Goal: Feedback & Contribution: Leave review/rating

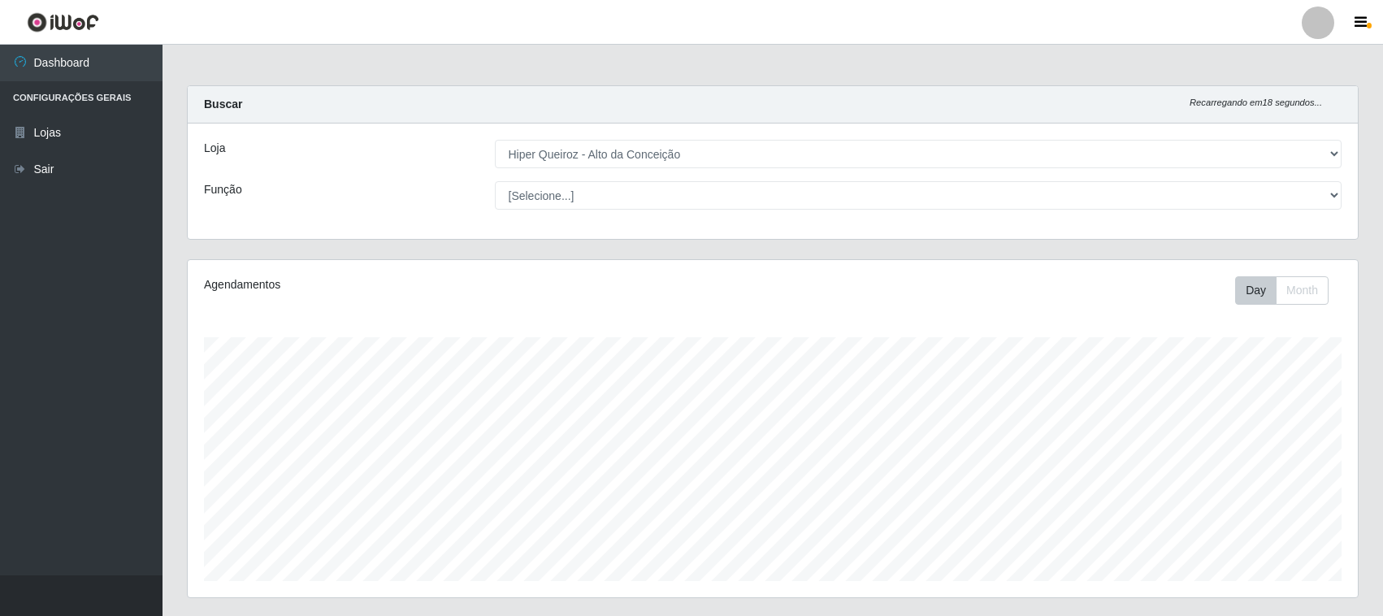
select select "515"
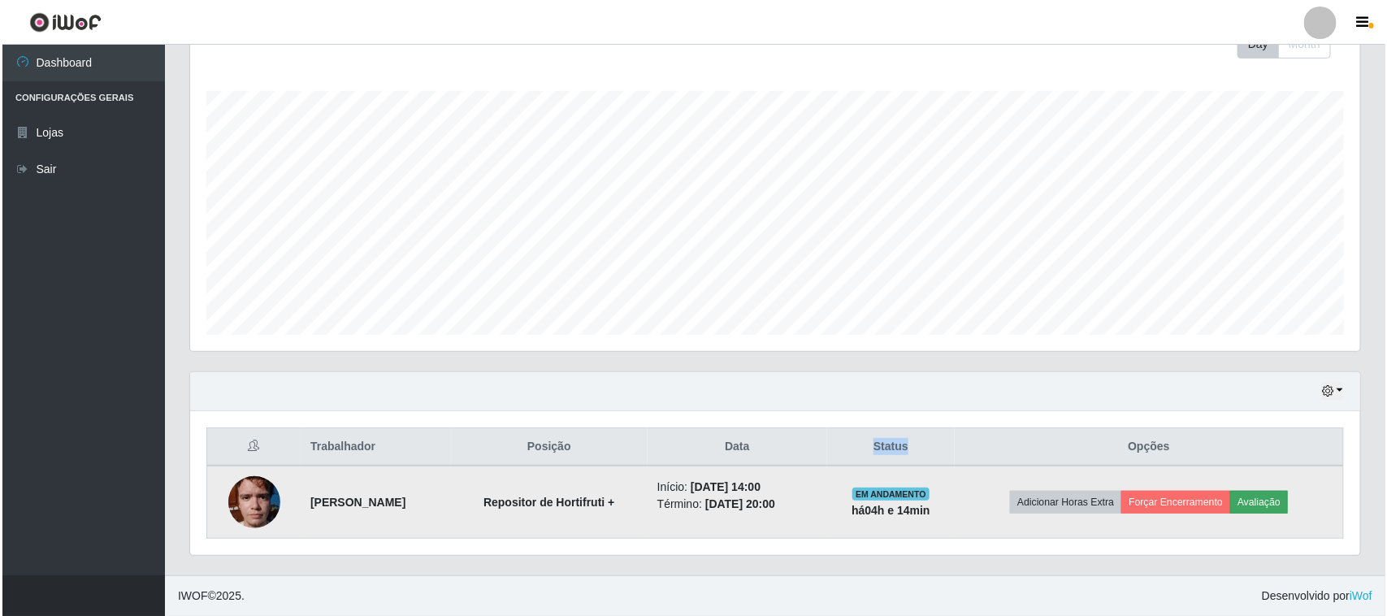
scroll to position [338, 1170]
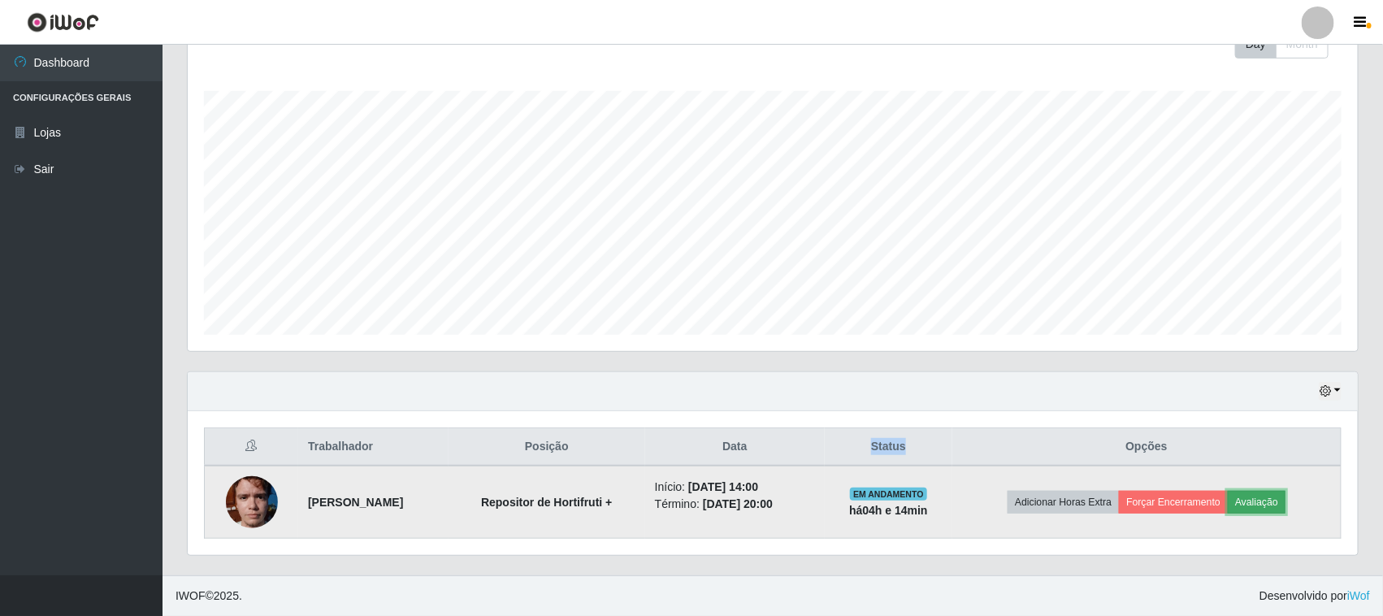
click at [1263, 500] on button "Avaliação" at bounding box center [1257, 502] width 58 height 23
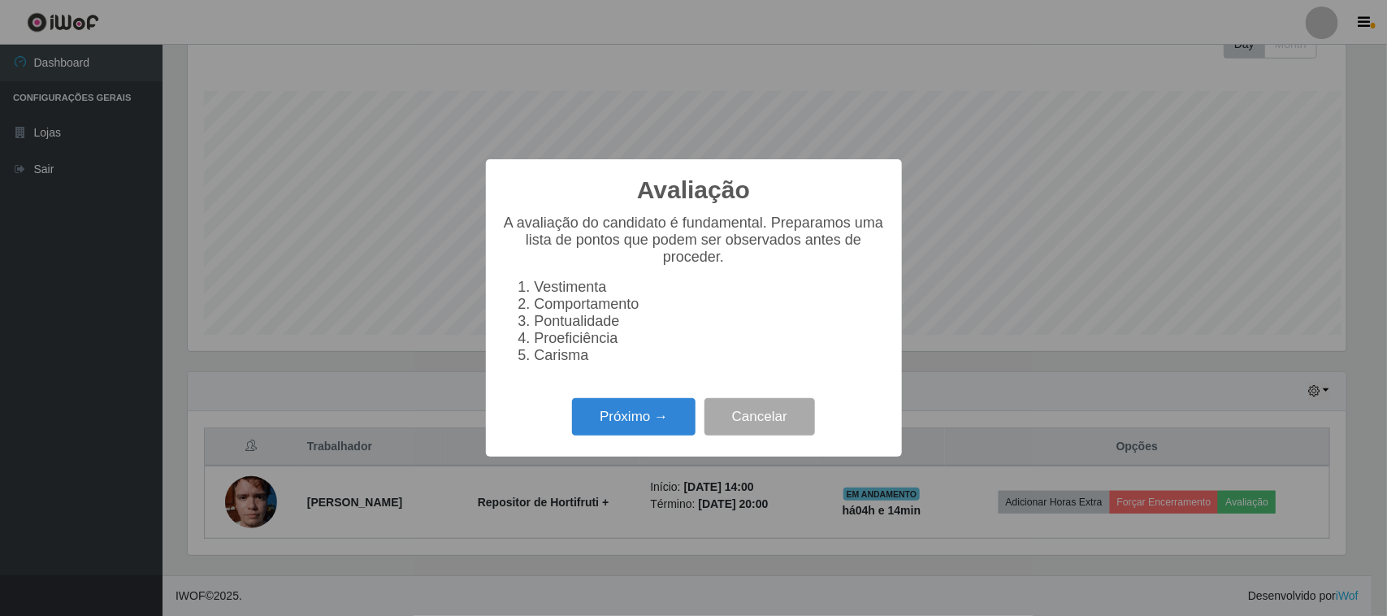
scroll to position [338, 1159]
click at [643, 411] on button "Próximo →" at bounding box center [633, 417] width 123 height 38
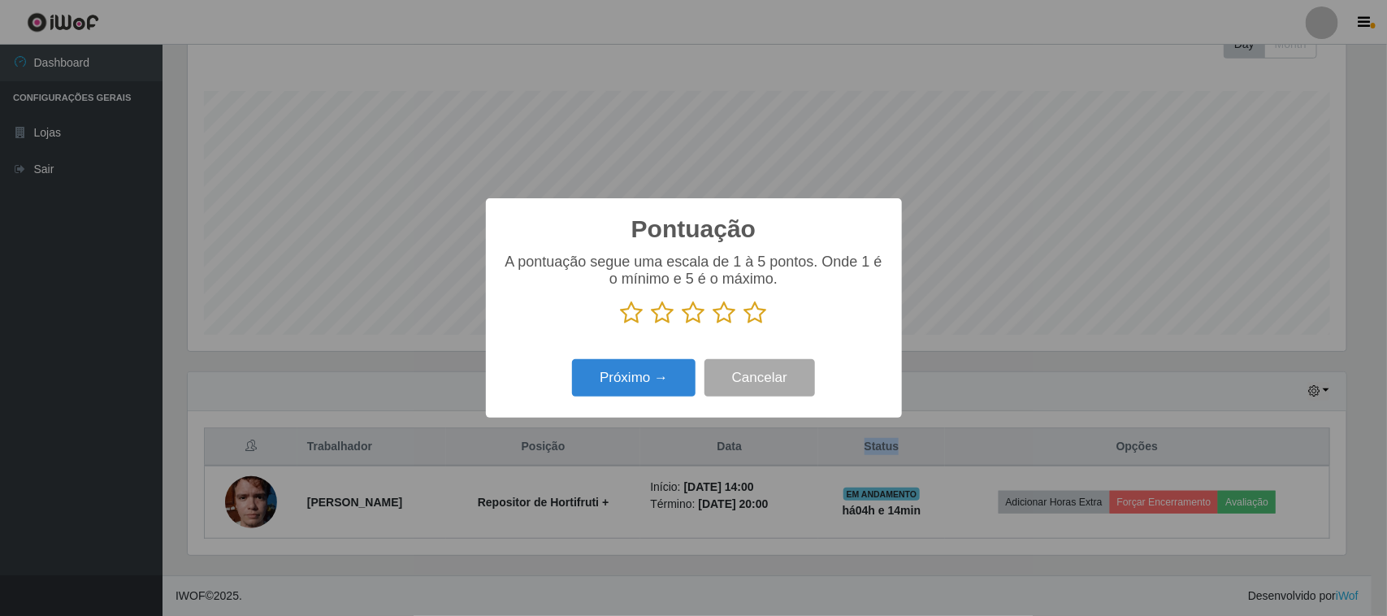
scroll to position [812163, 811340]
click at [754, 318] on icon at bounding box center [755, 313] width 23 height 24
click at [744, 325] on input "radio" at bounding box center [744, 325] width 0 height 0
click at [675, 362] on button "Próximo →" at bounding box center [633, 378] width 123 height 38
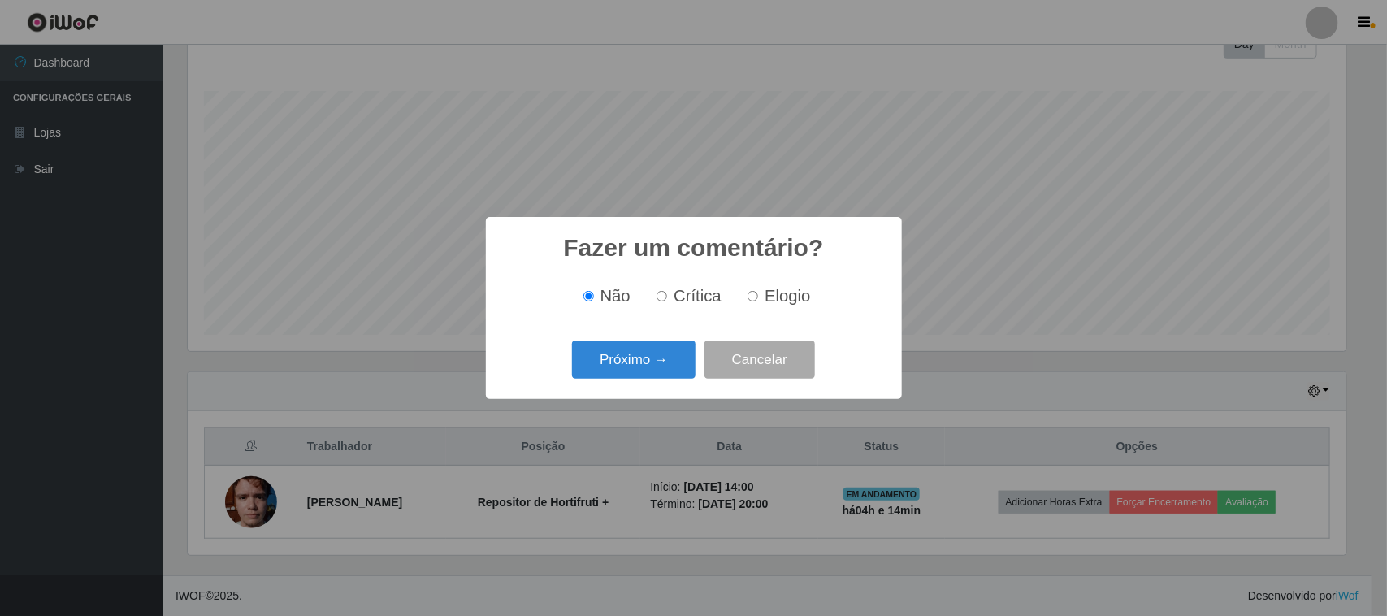
click at [769, 297] on span "Elogio" at bounding box center [787, 296] width 45 height 18
click at [758, 297] on input "Elogio" at bounding box center [752, 296] width 11 height 11
radio input "true"
click at [656, 366] on button "Próximo →" at bounding box center [633, 359] width 123 height 38
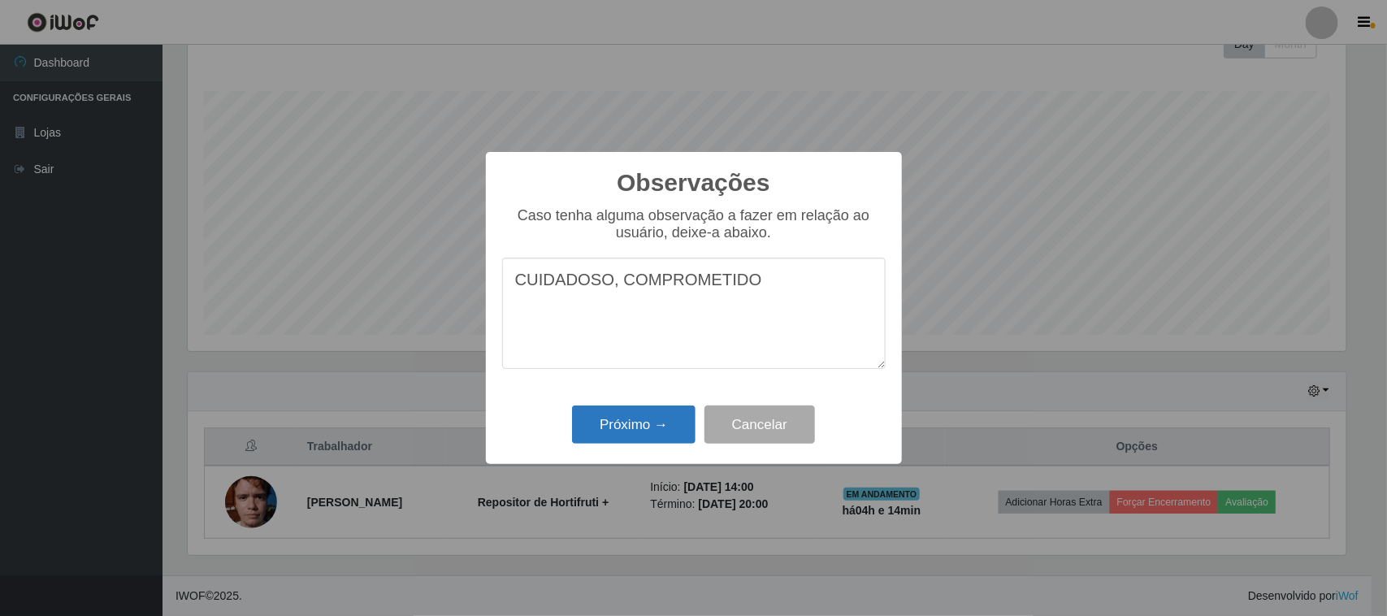
type textarea "CUIDADOSO, COMPROMETIDO"
click at [639, 427] on button "Próximo →" at bounding box center [633, 424] width 123 height 38
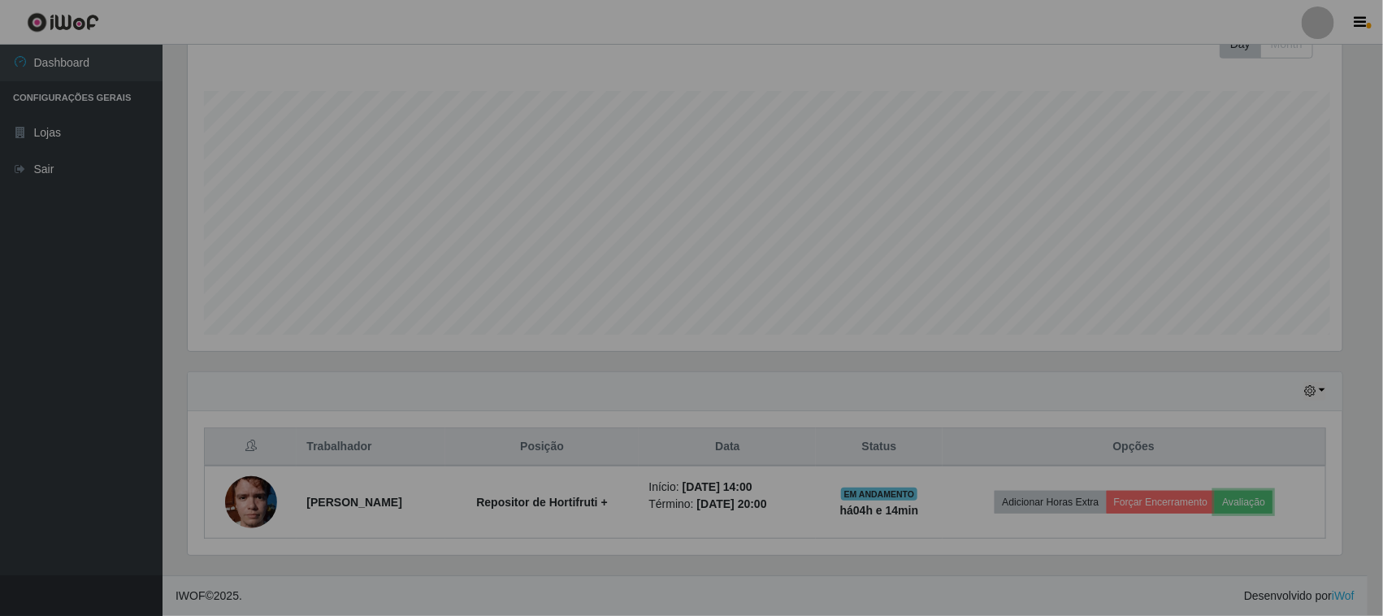
scroll to position [338, 1170]
